Goal: Task Accomplishment & Management: Complete application form

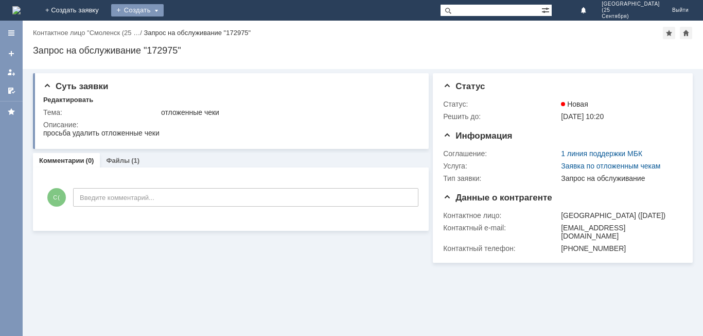
click at [164, 12] on div "Создать" at bounding box center [137, 10] width 53 height 12
click at [194, 38] on div "Заявка" at bounding box center [152, 31] width 82 height 16
click at [164, 7] on div "Создать" at bounding box center [137, 10] width 53 height 12
click at [192, 36] on link "Заявка" at bounding box center [152, 31] width 78 height 12
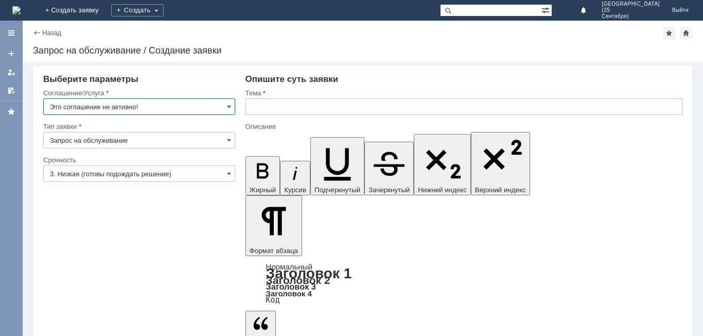
click at [153, 102] on input "Это соглашение не активно!" at bounding box center [139, 106] width 192 height 16
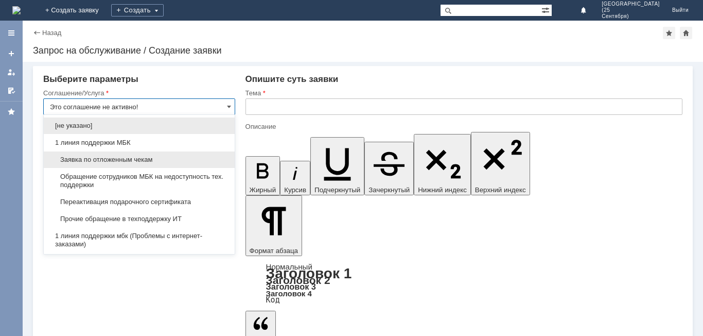
click at [152, 151] on div "Заявка по отложенным чекам" at bounding box center [139, 159] width 191 height 16
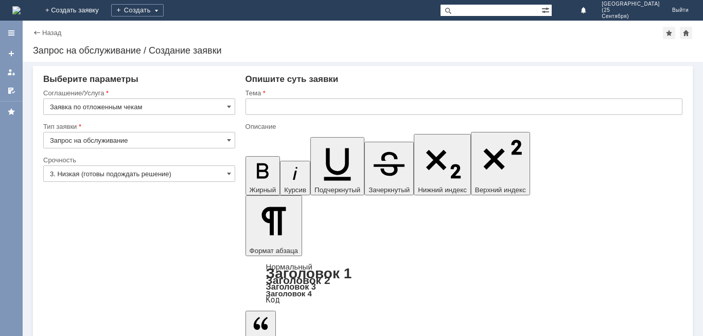
type input "Заявка по отложенным чекам"
click at [163, 173] on input "3. Низкая (готовы подождать решение)" at bounding box center [139, 173] width 192 height 16
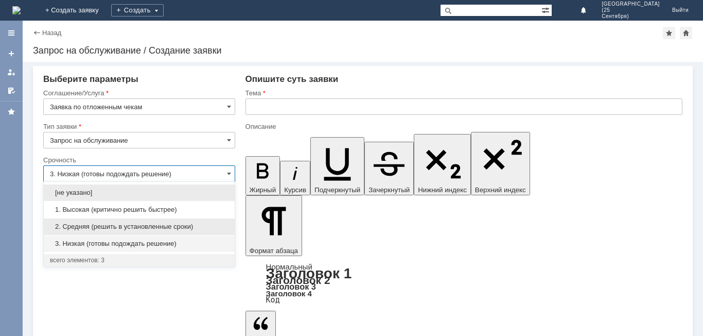
click at [165, 227] on span "2. Средняя (решить в установленные сроки)" at bounding box center [139, 226] width 179 height 8
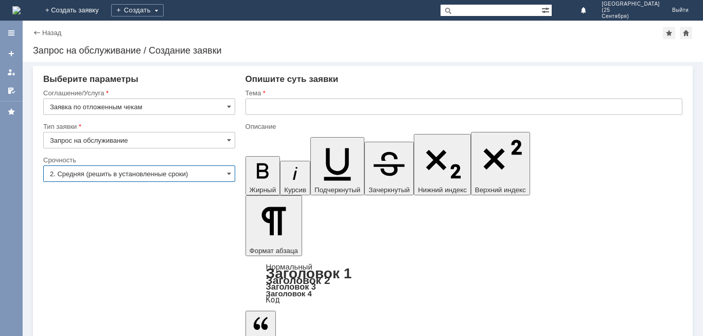
click at [285, 105] on input "text" at bounding box center [464, 106] width 437 height 16
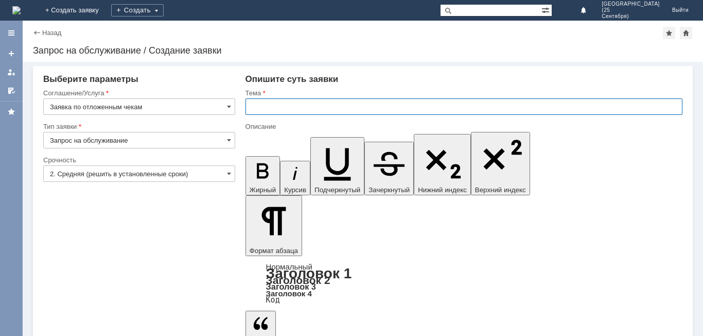
type input "2. Средняя (решить в установленные сроки)"
drag, startPoint x: 302, startPoint y: 107, endPoint x: 198, endPoint y: 124, distance: 105.5
type input "отложенные чеки"
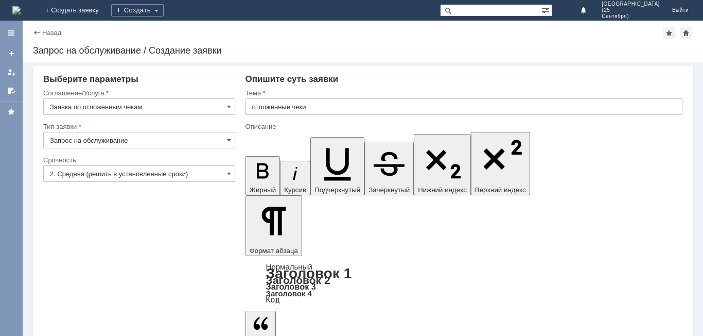
drag, startPoint x: 329, startPoint y: 97, endPoint x: 318, endPoint y: 108, distance: 15.7
click at [327, 101] on div "Тема отложенные чеки" at bounding box center [464, 105] width 437 height 33
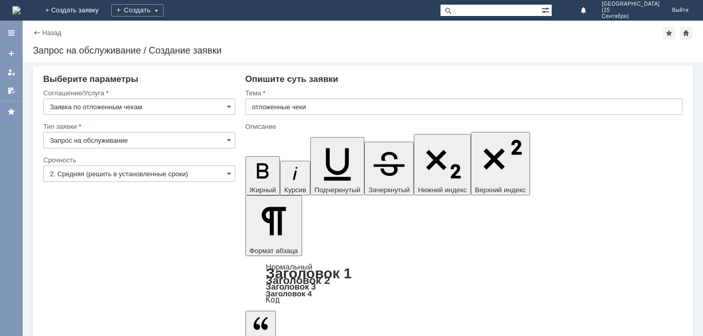
drag, startPoint x: 371, startPoint y: 2827, endPoint x: 315, endPoint y: 2828, distance: 56.1
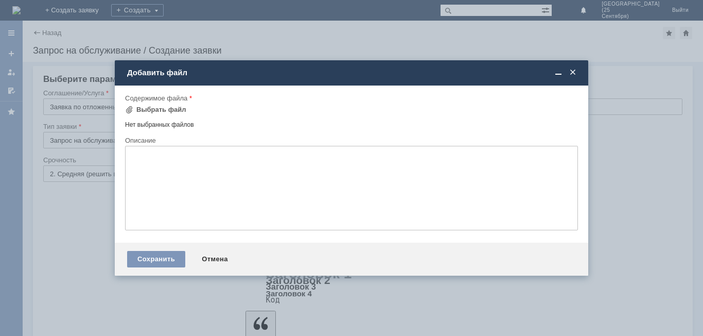
click at [169, 116] on td "Выбрать файл" at bounding box center [159, 110] width 68 height 13
click at [168, 106] on div "Выбрать файл" at bounding box center [161, 110] width 50 height 8
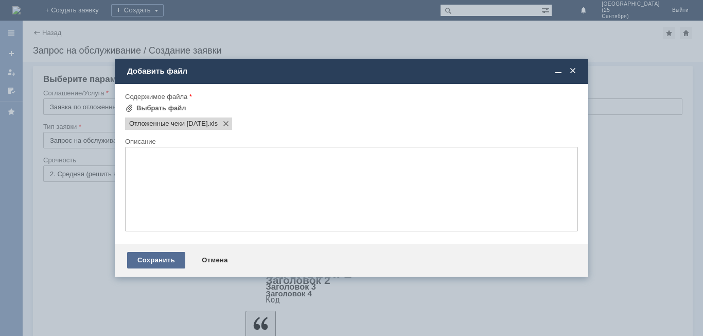
click at [173, 260] on div "Сохранить" at bounding box center [156, 260] width 58 height 16
